Goal: Find specific page/section: Find specific page/section

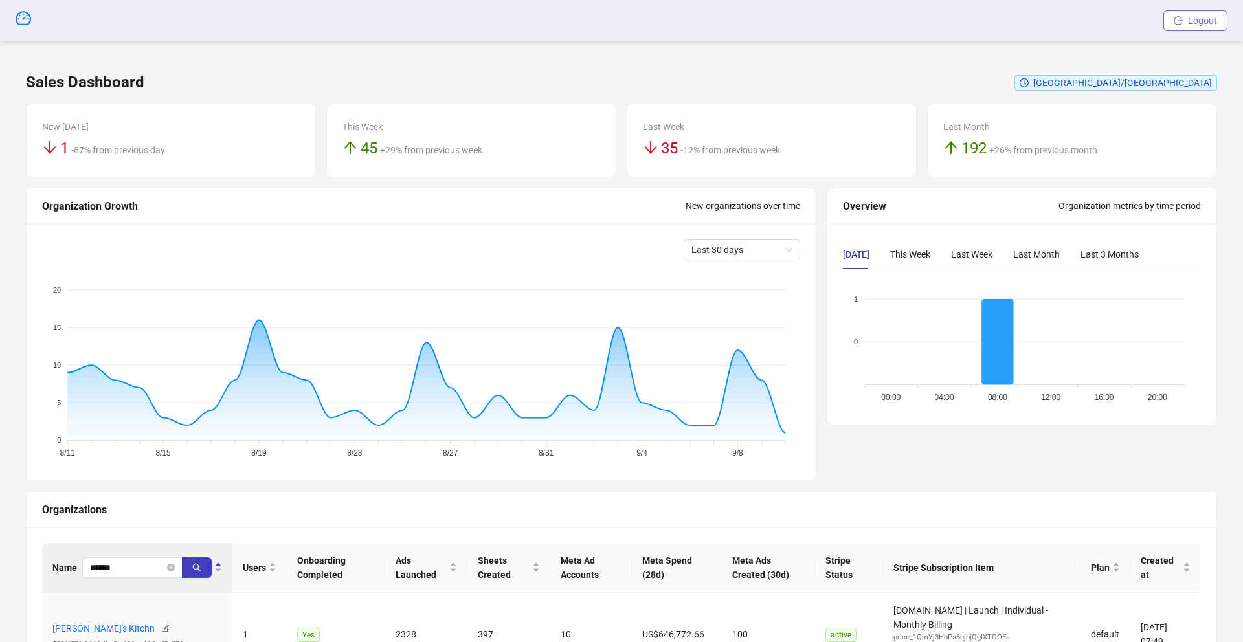
click at [1205, 19] on span "Logout" at bounding box center [1202, 21] width 29 height 10
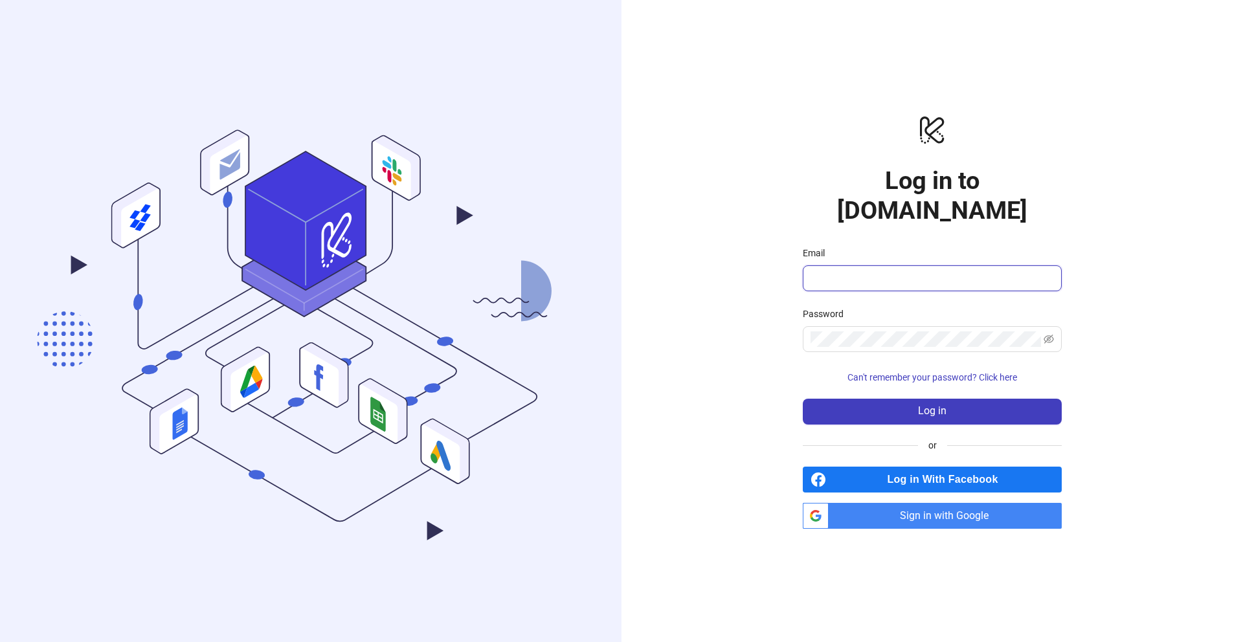
click at [870, 271] on input "Email" at bounding box center [931, 279] width 241 height 16
type input "**********"
click at [827, 401] on button "Log in" at bounding box center [932, 412] width 259 height 26
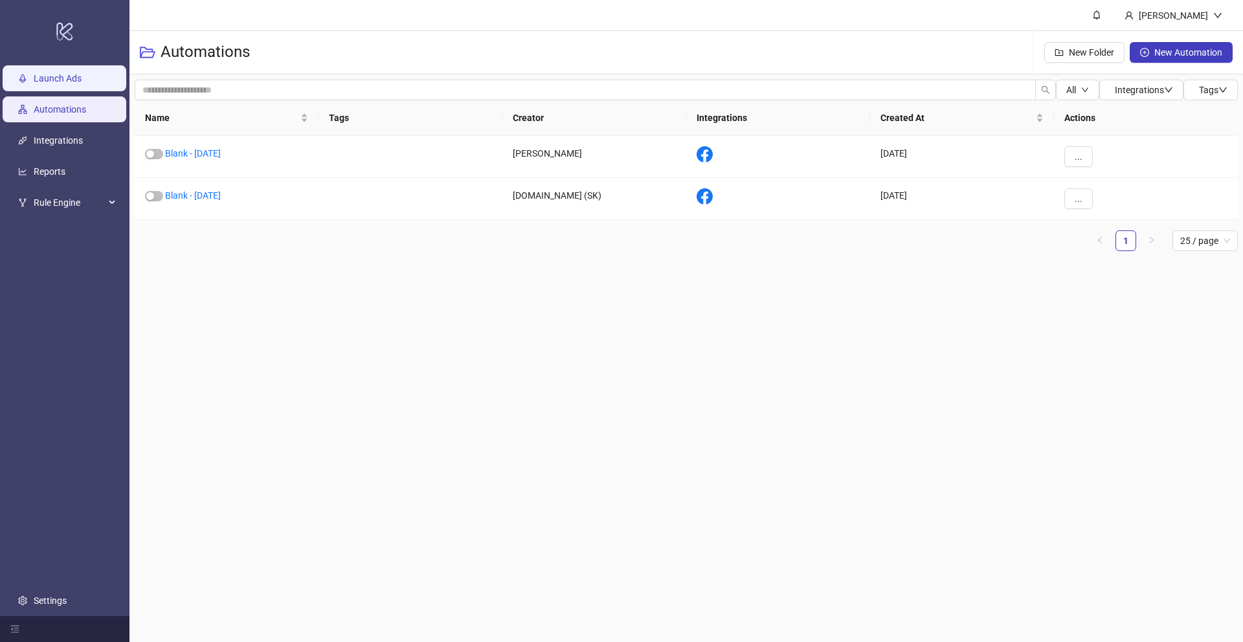
click at [65, 73] on link "Launch Ads" at bounding box center [58, 78] width 48 height 10
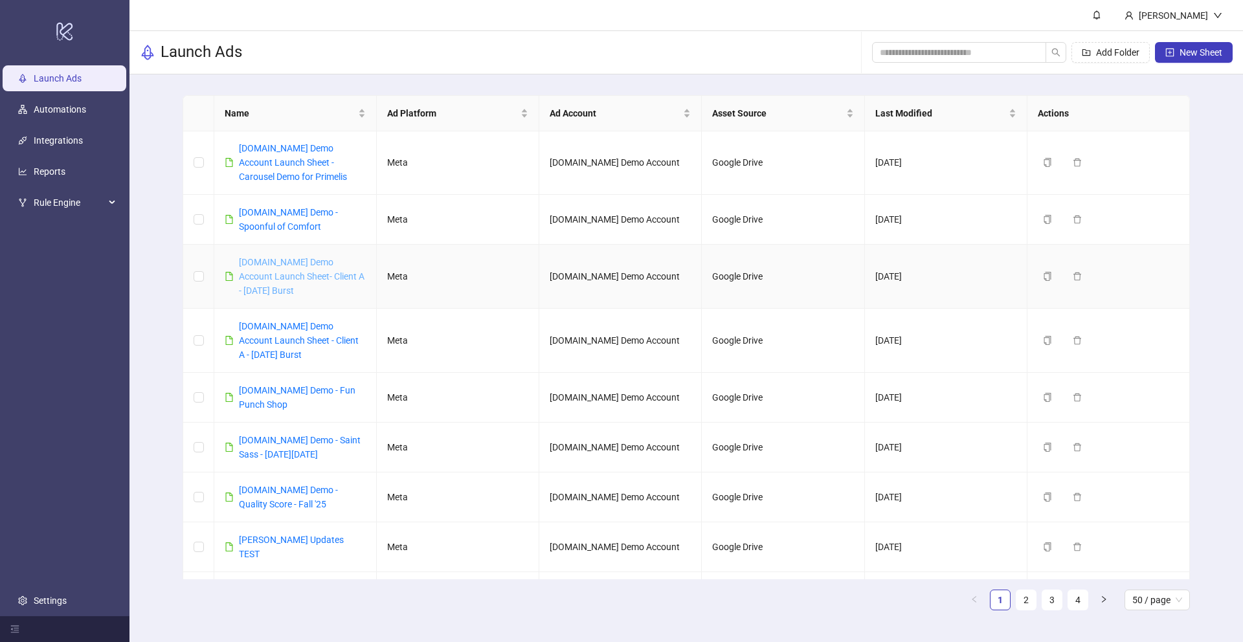
scroll to position [41, 0]
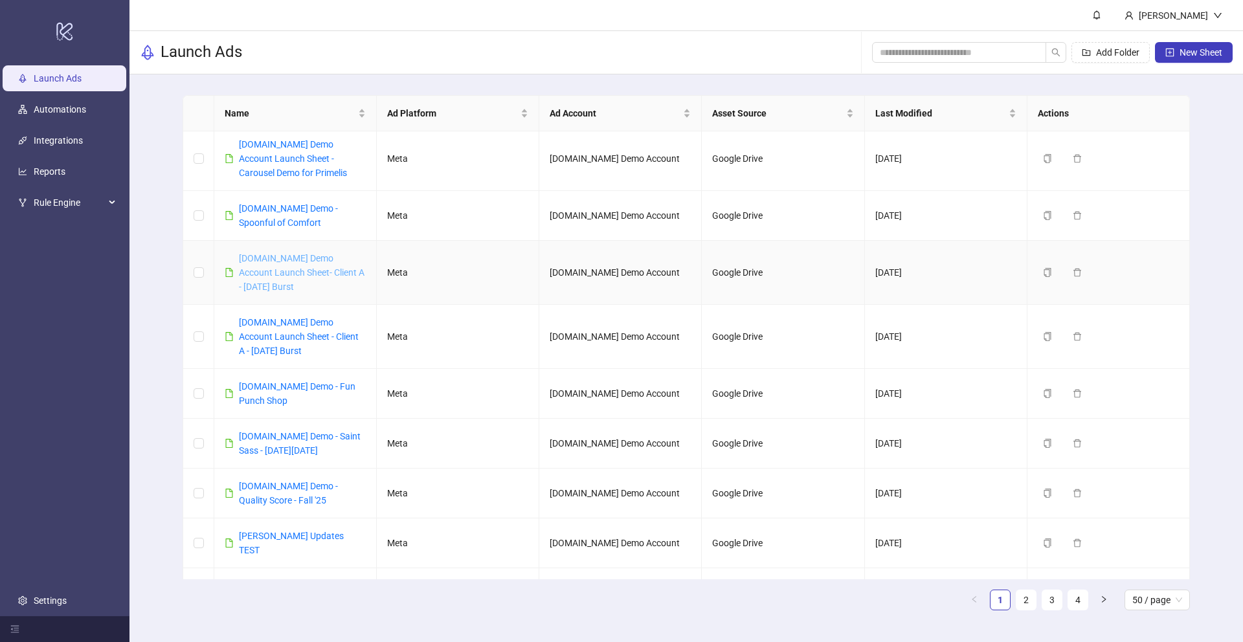
click at [281, 274] on link "[DOMAIN_NAME] Demo Account Launch Sheet- Client A - [DATE] Burst" at bounding box center [302, 272] width 126 height 39
